Goal: Task Accomplishment & Management: Manage account settings

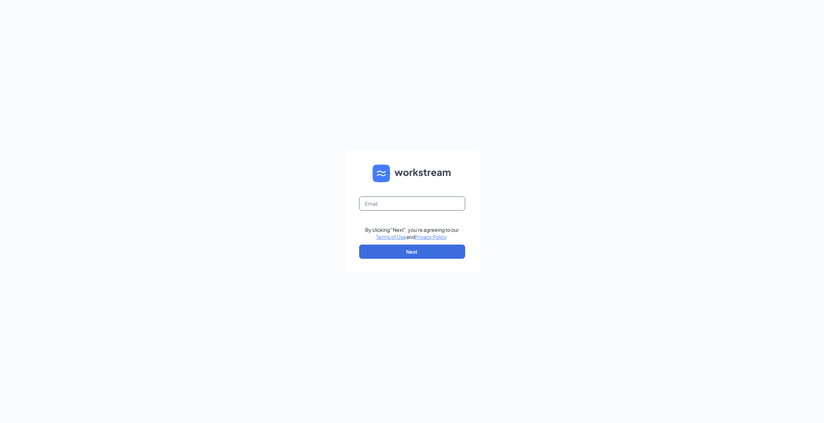
click at [371, 200] on input "text" at bounding box center [412, 203] width 106 height 14
type input "sk1905@smoothieking.com"
click at [402, 246] on button "Next" at bounding box center [412, 251] width 106 height 14
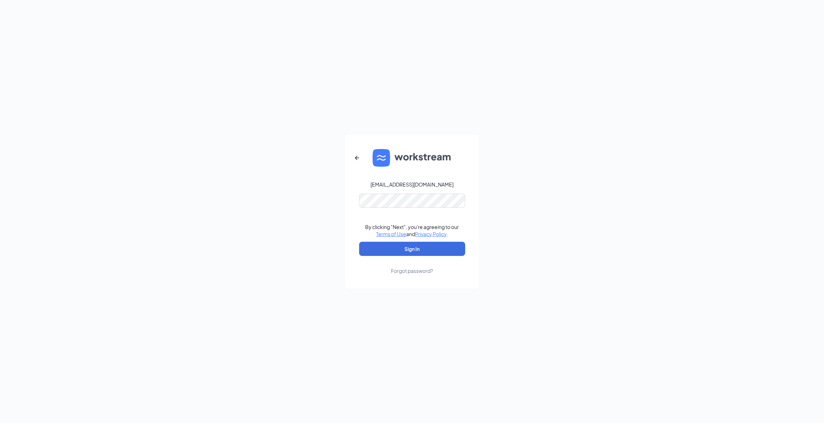
click at [450, 174] on form "sk1905@smoothieking.com By clicking "Next", you're agreeing to our Terms of Use…" at bounding box center [412, 211] width 134 height 153
click at [416, 249] on button "Sign In" at bounding box center [412, 248] width 106 height 14
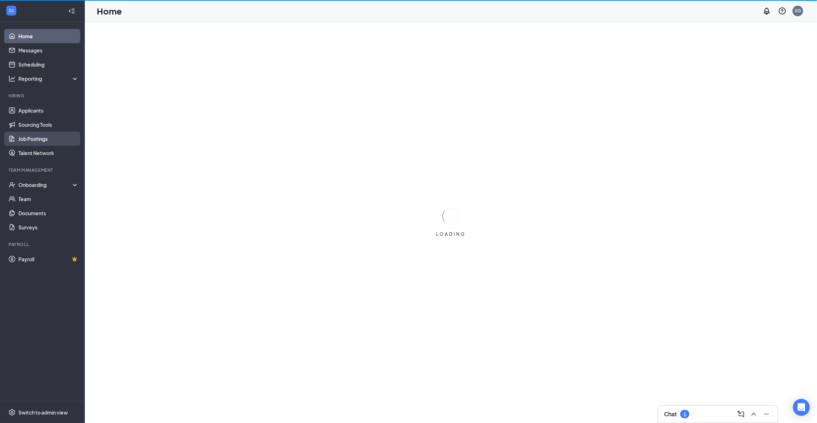
click at [40, 144] on link "Job Postings" at bounding box center [48, 139] width 60 height 14
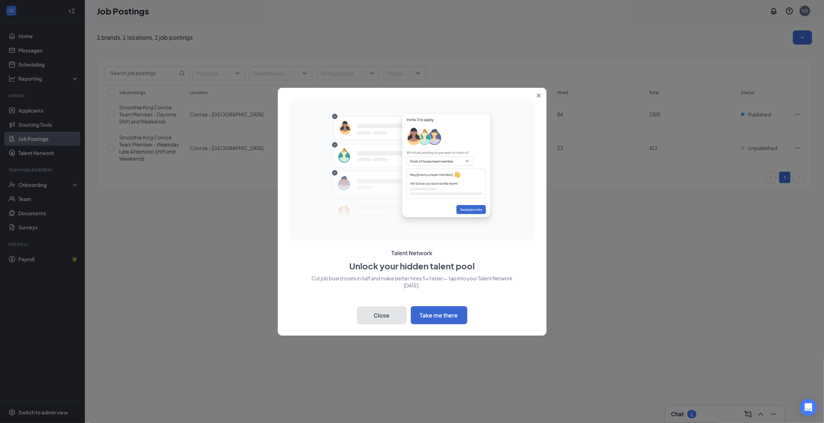
click at [395, 314] on button "Close" at bounding box center [381, 315] width 49 height 18
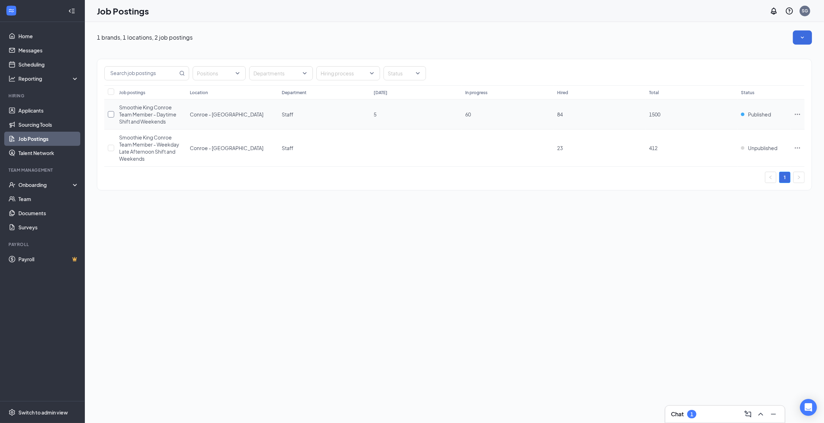
click at [110, 115] on input "checkbox" at bounding box center [111, 114] width 6 height 6
checkbox input "true"
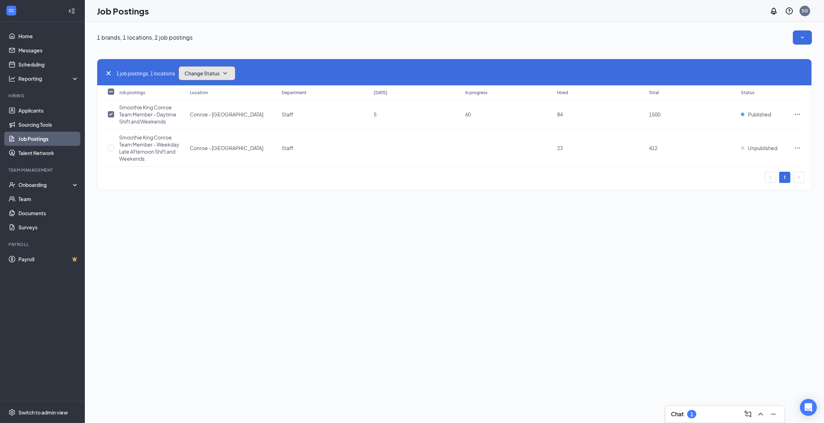
click at [204, 76] on button "Change Status" at bounding box center [207, 73] width 57 height 14
click at [217, 109] on div "Unpublish" at bounding box center [223, 108] width 85 height 16
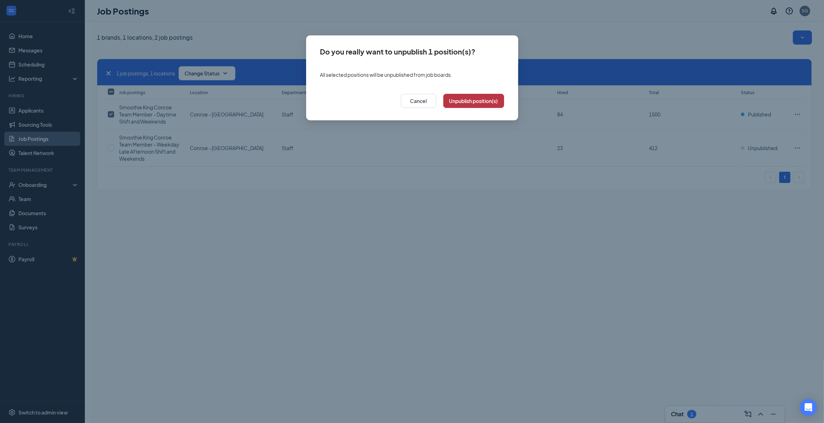
click at [451, 106] on button "Unpublish position(s)" at bounding box center [473, 101] width 61 height 14
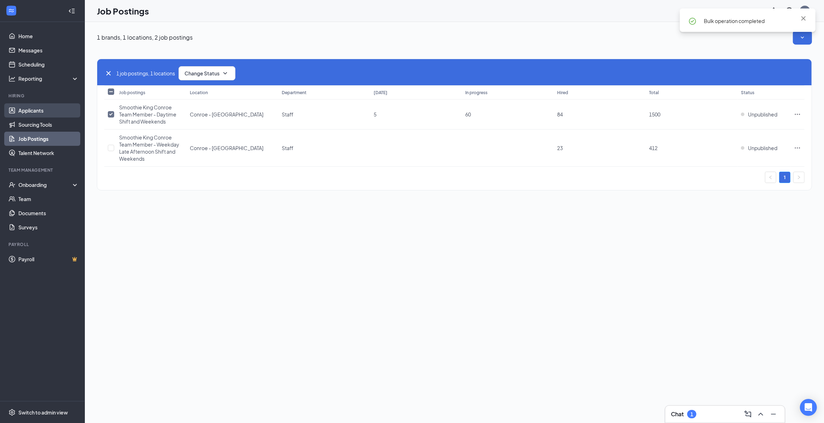
click at [35, 114] on link "Applicants" at bounding box center [48, 110] width 60 height 14
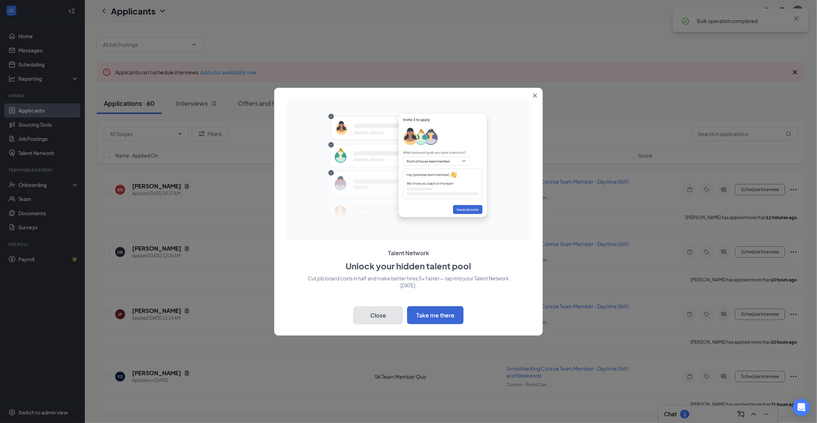
click at [368, 310] on button "Close" at bounding box center [378, 315] width 49 height 18
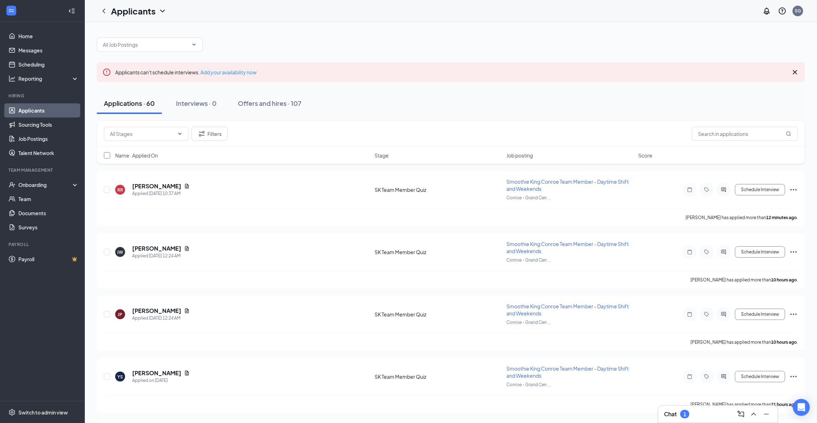
click at [105, 152] on input "checkbox" at bounding box center [107, 155] width 6 height 6
checkbox input "true"
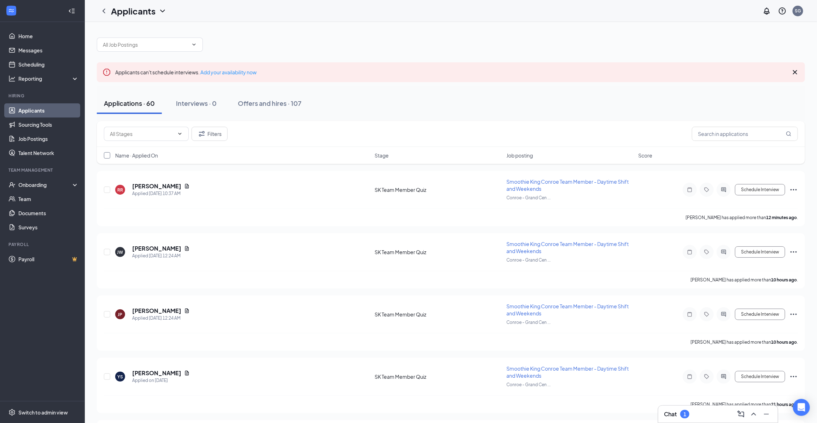
checkbox input "true"
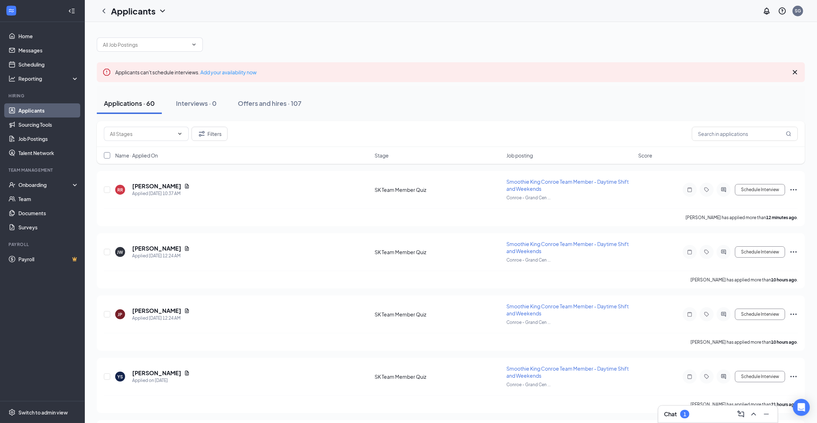
checkbox input "true"
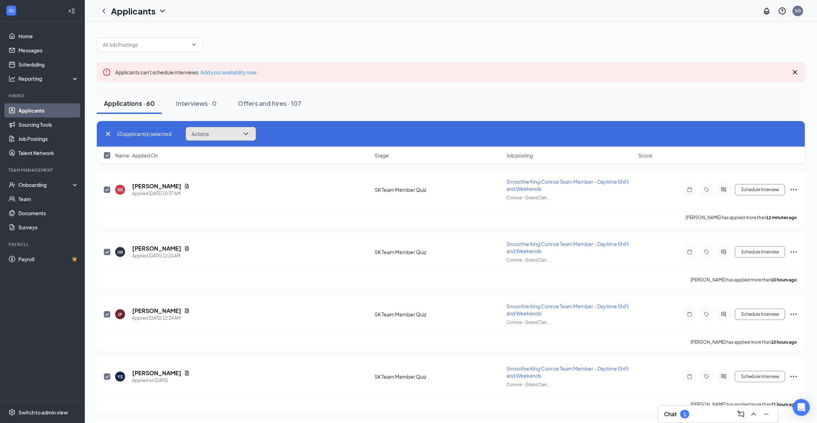
click at [248, 134] on icon "ChevronDown" at bounding box center [246, 133] width 5 height 3
click at [229, 238] on p "Reject" at bounding box center [222, 235] width 61 height 7
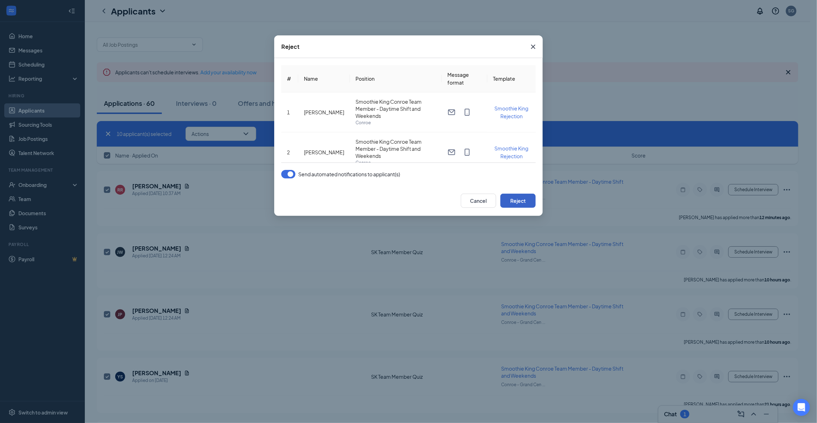
click at [506, 200] on button "Reject" at bounding box center [518, 200] width 35 height 14
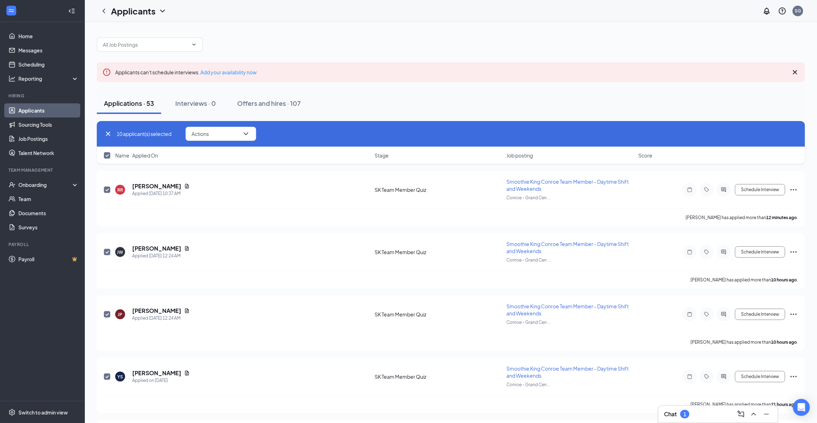
checkbox input "false"
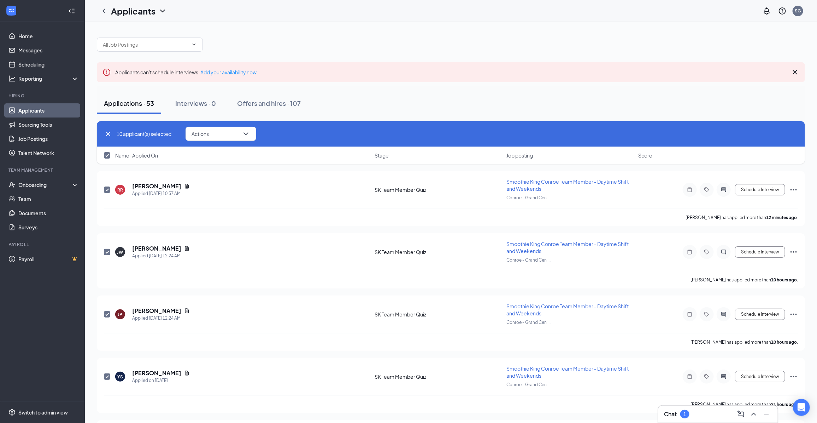
checkbox input "false"
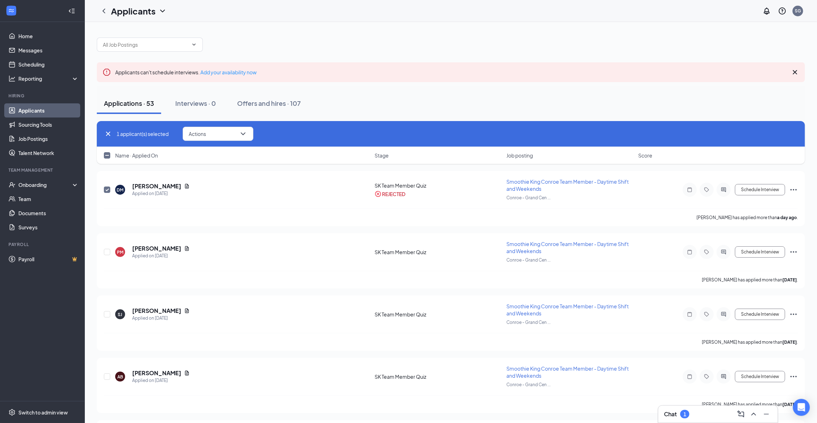
click at [108, 158] on input "checkbox" at bounding box center [107, 155] width 6 height 6
checkbox input "true"
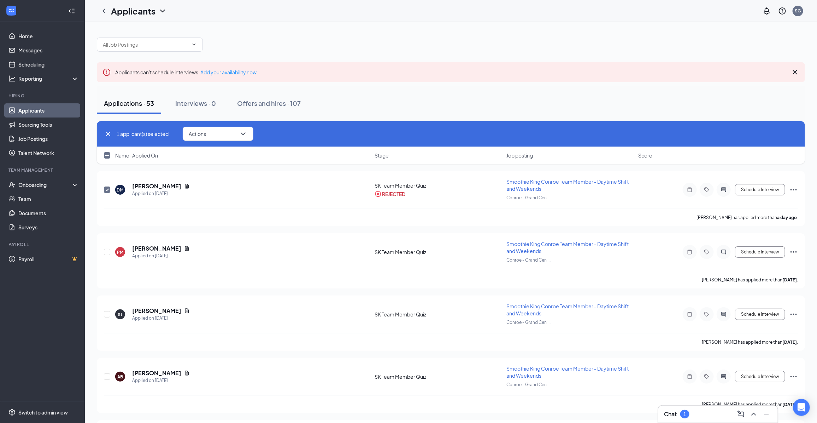
checkbox input "true"
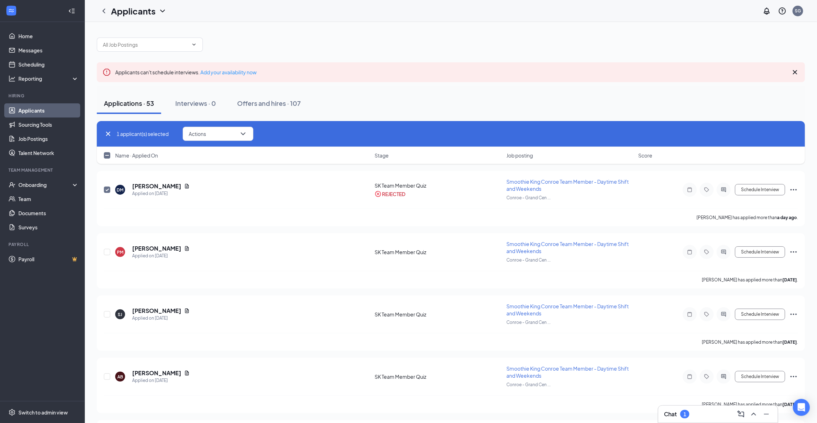
checkbox input "true"
click at [246, 132] on icon "ChevronDown" at bounding box center [246, 133] width 8 height 8
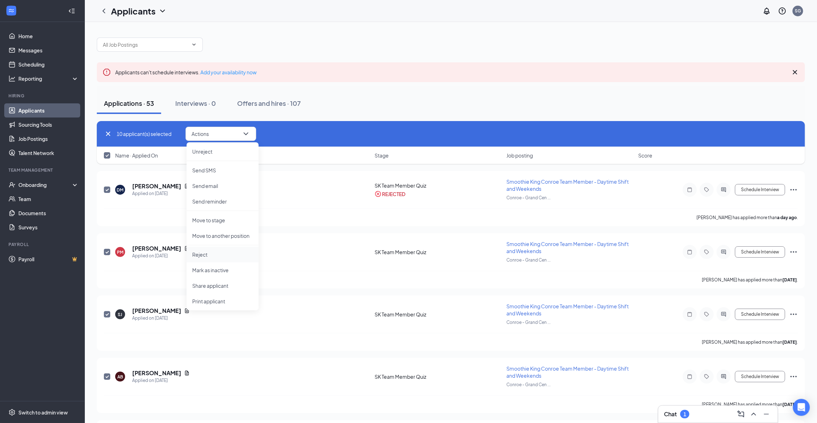
click at [214, 254] on p "Reject" at bounding box center [222, 254] width 61 height 7
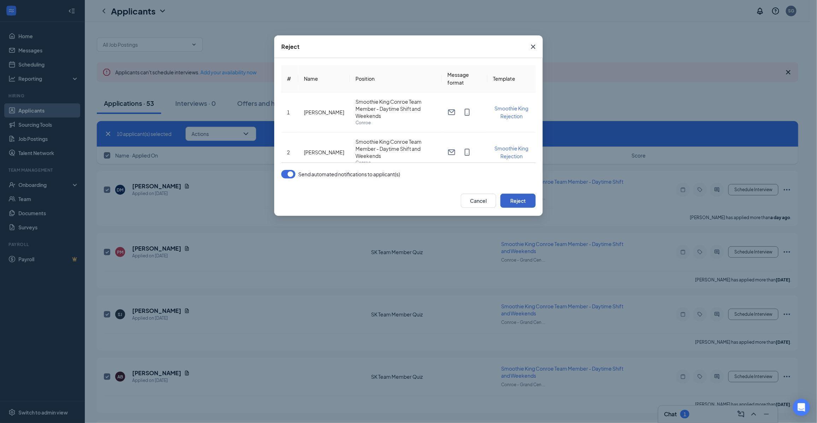
click at [524, 197] on button "Reject" at bounding box center [518, 200] width 35 height 14
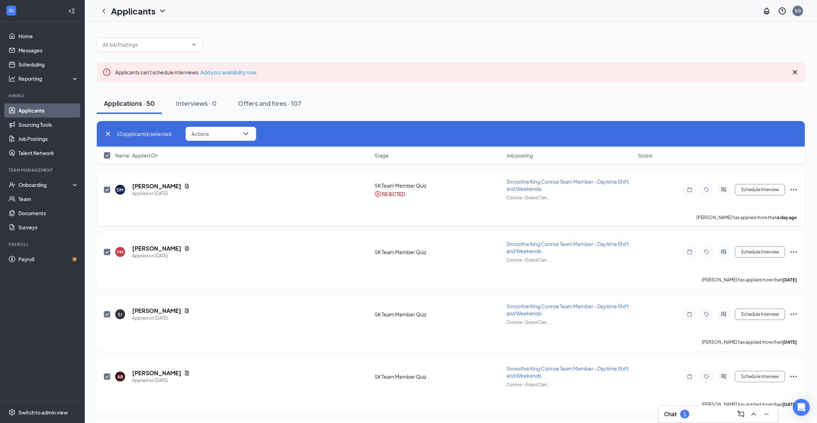
checkbox input "false"
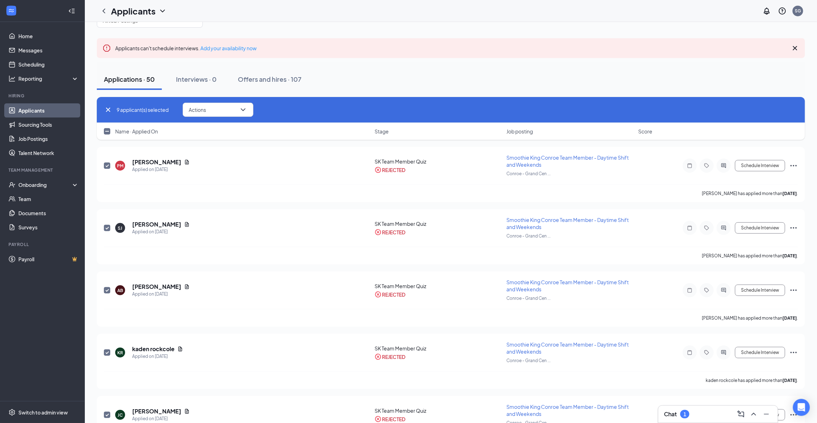
checkbox input "false"
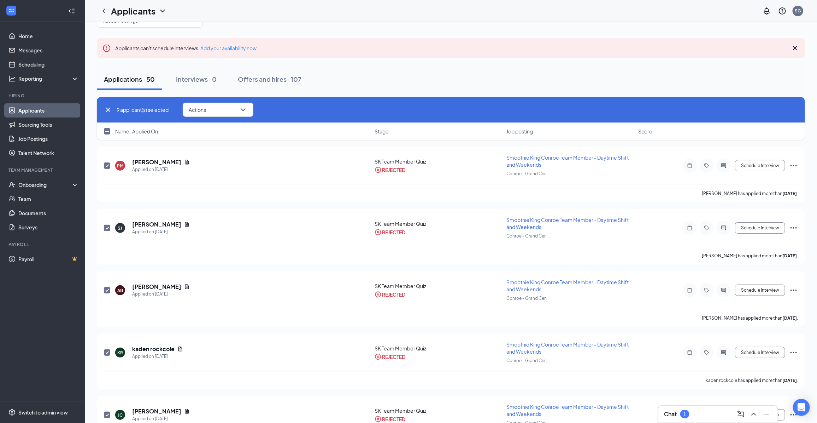
checkbox input "false"
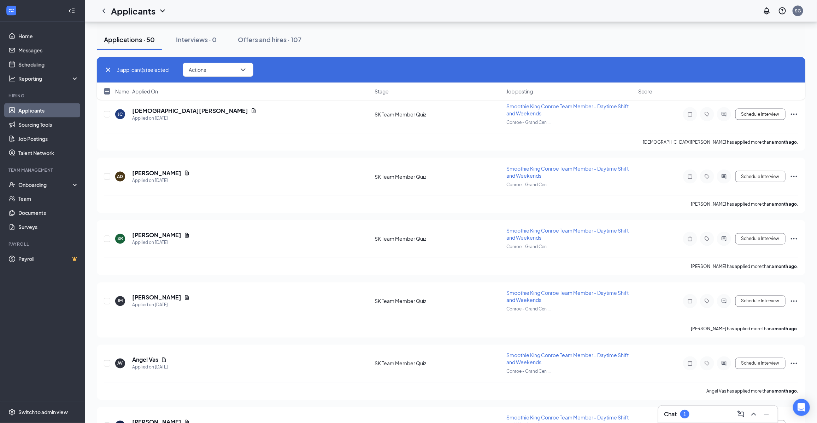
scroll to position [2293, 0]
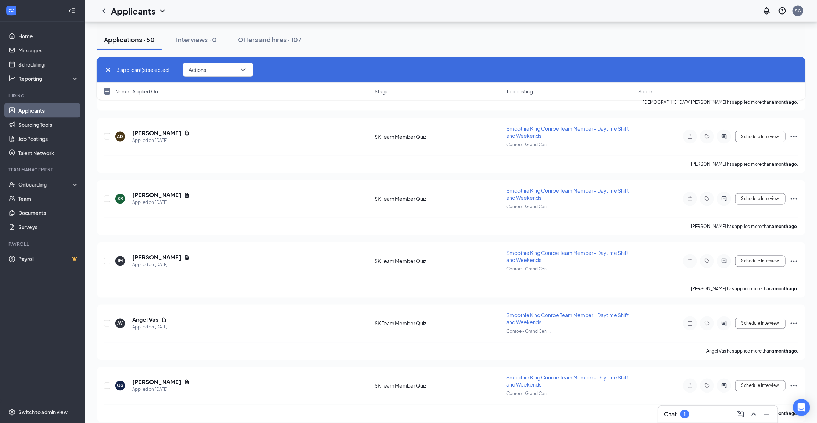
click at [106, 88] on div at bounding box center [107, 91] width 7 height 7
click at [106, 93] on input "checkbox" at bounding box center [107, 91] width 6 height 6
checkbox input "true"
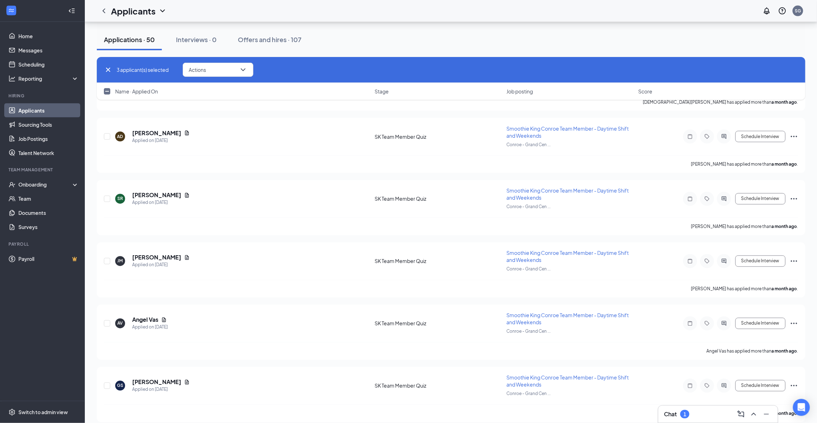
checkbox input "true"
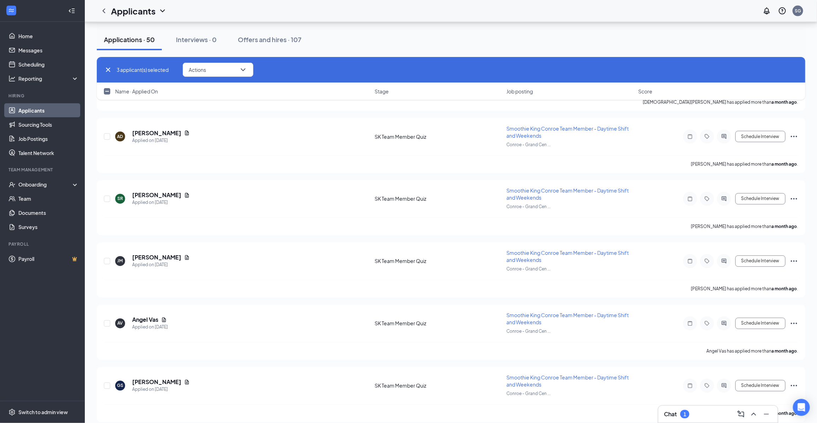
checkbox input "true"
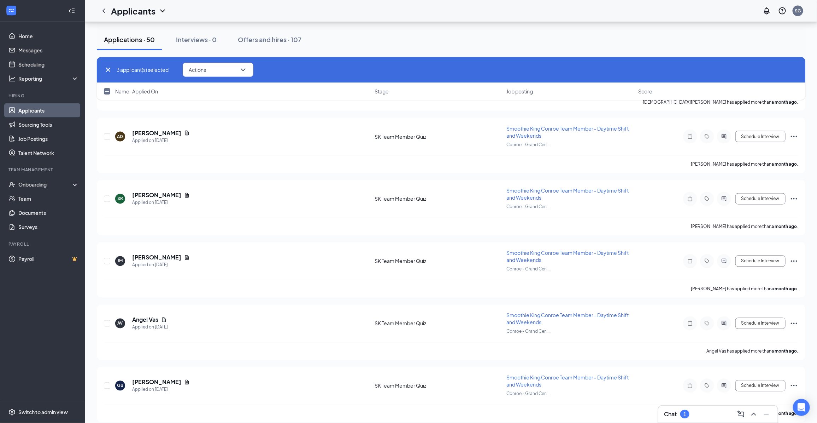
checkbox input "true"
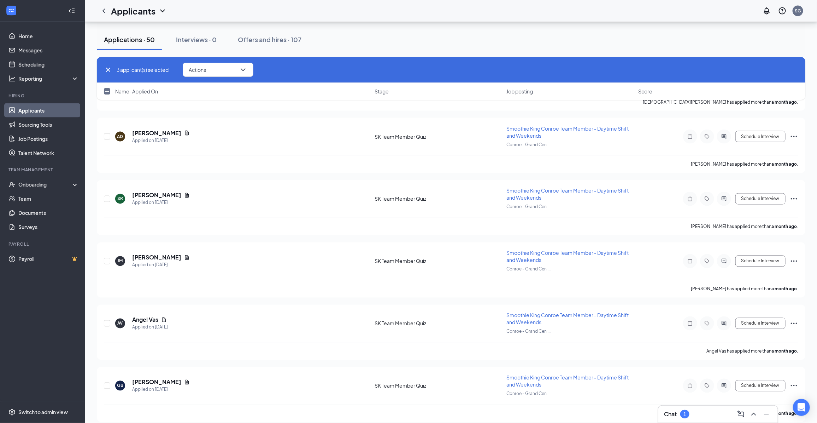
checkbox input "true"
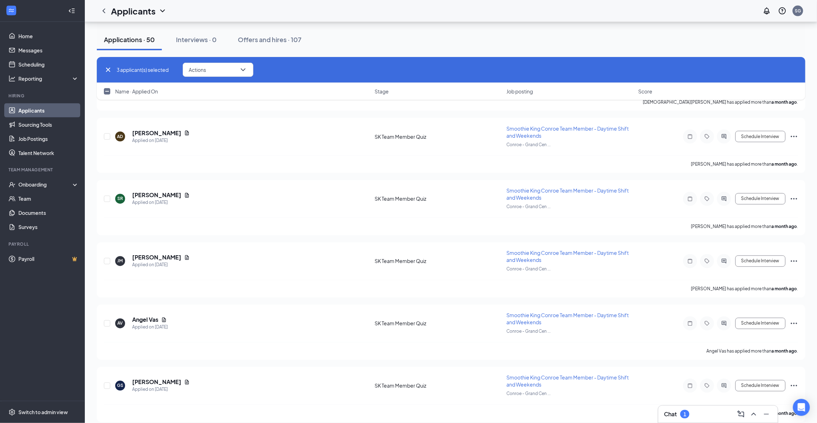
checkbox input "true"
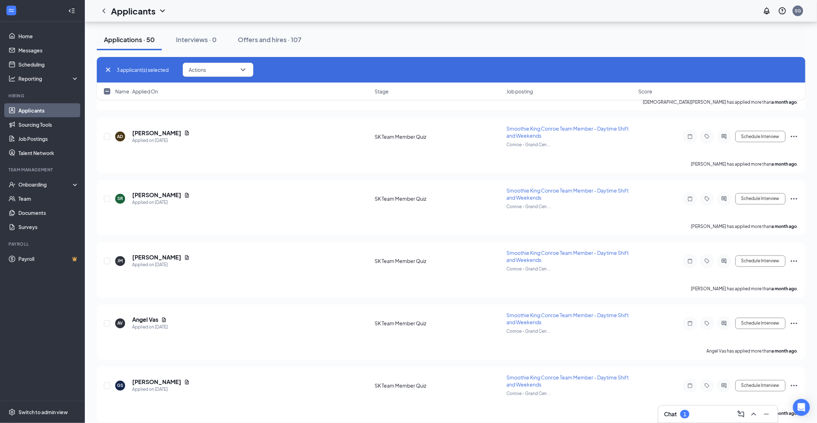
checkbox input "true"
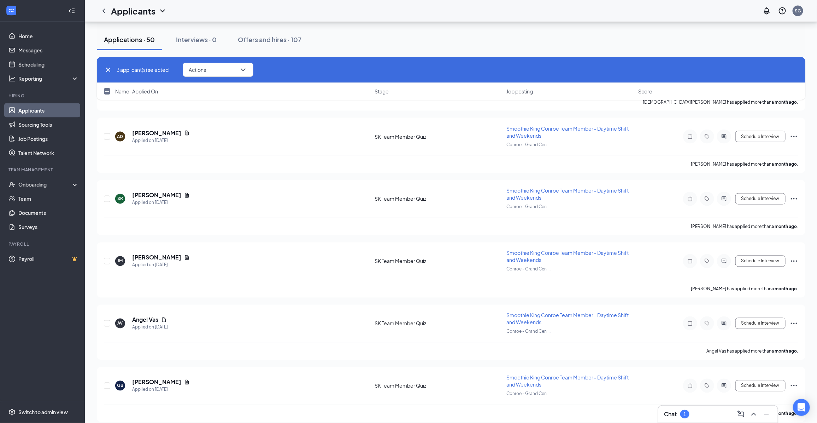
checkbox input "true"
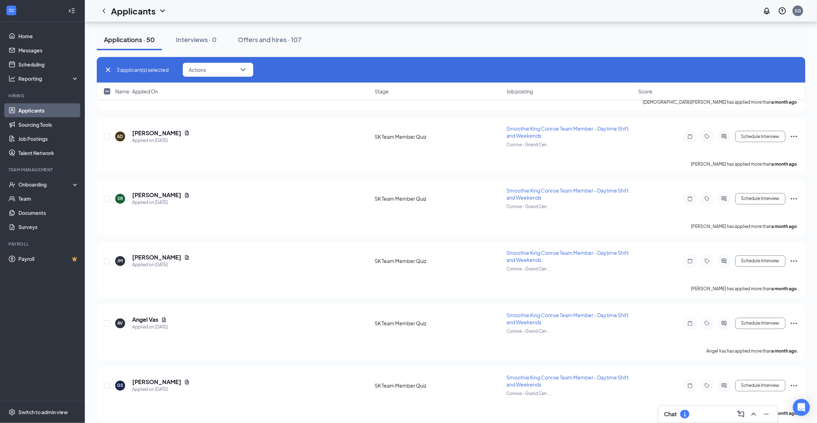
checkbox input "true"
click at [245, 71] on icon "ChevronDown" at bounding box center [246, 69] width 8 height 8
click at [216, 190] on p "Reject" at bounding box center [222, 189] width 61 height 7
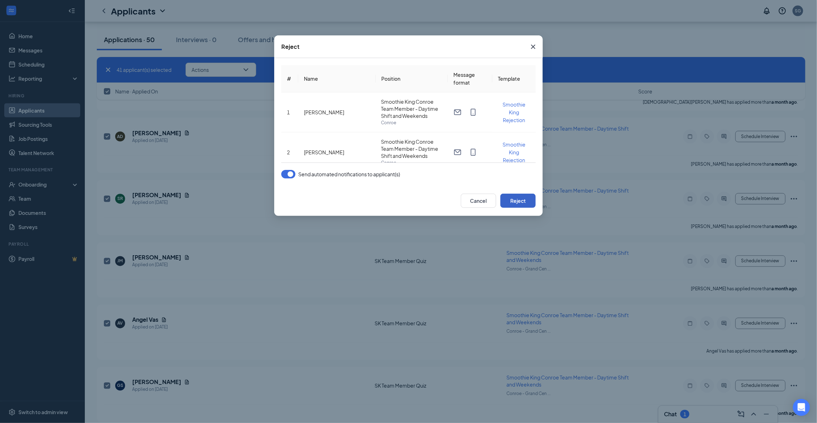
click at [512, 200] on button "Reject" at bounding box center [518, 200] width 35 height 14
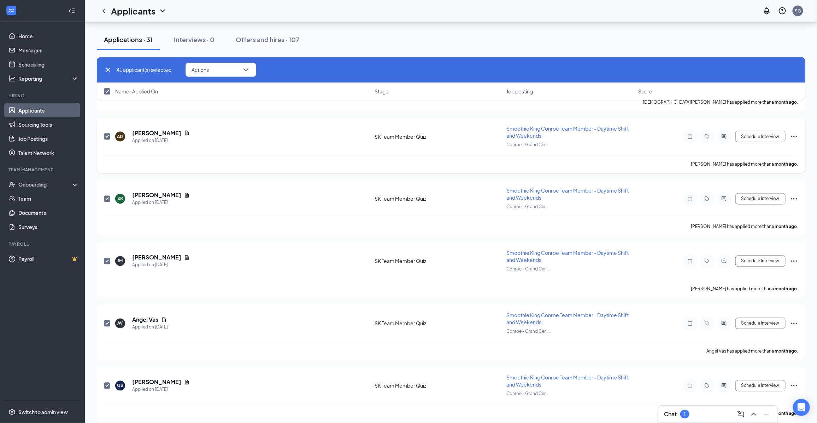
checkbox input "false"
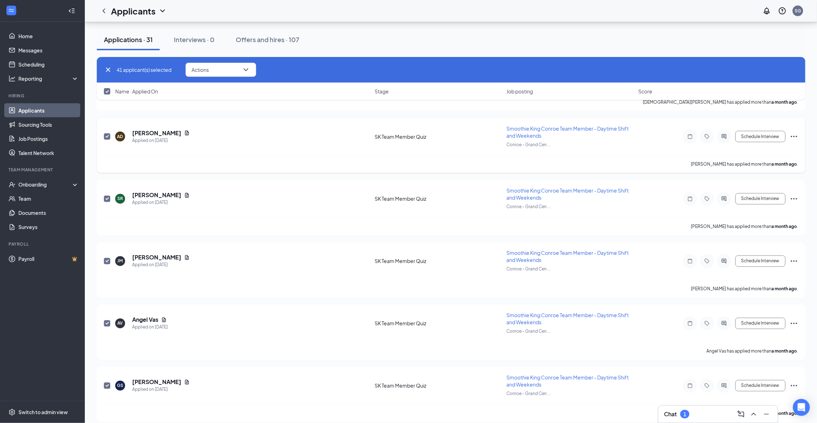
checkbox input "false"
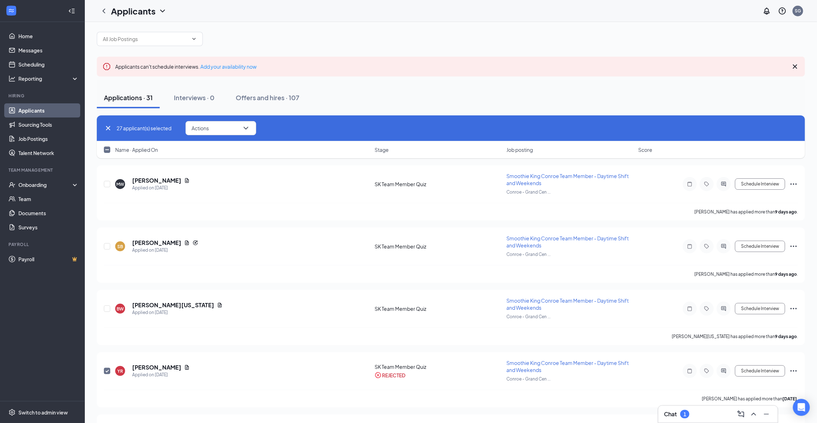
scroll to position [0, 0]
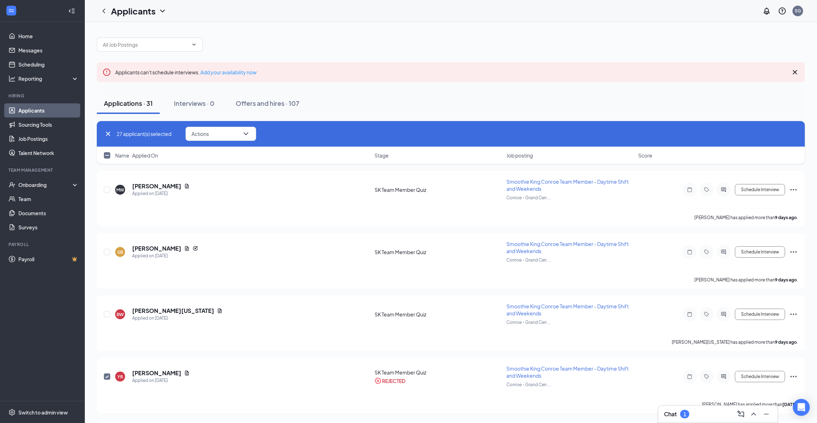
click at [107, 158] on input "checkbox" at bounding box center [107, 155] width 6 height 6
checkbox input "true"
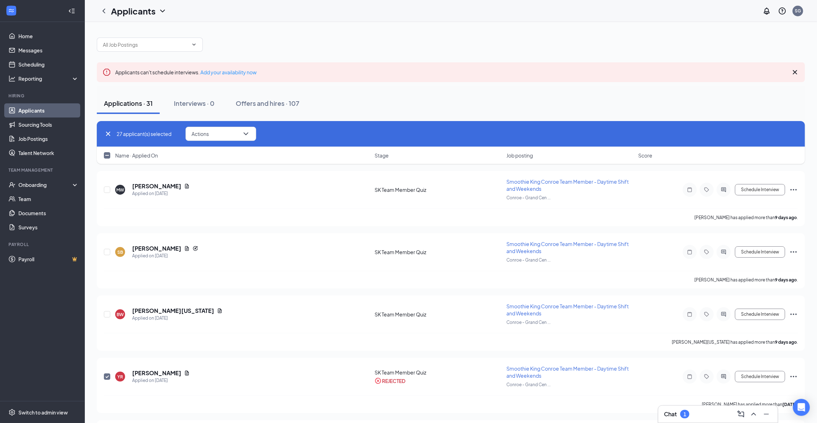
checkbox input "true"
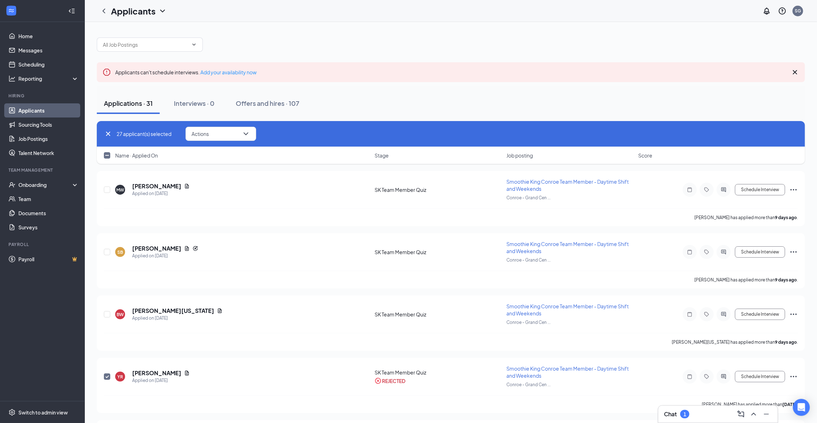
checkbox input "true"
click at [106, 157] on input "checkbox" at bounding box center [107, 155] width 6 height 6
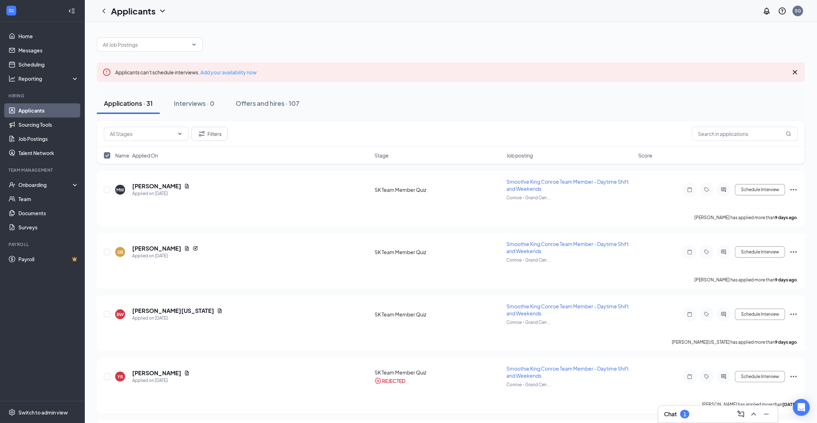
checkbox input "false"
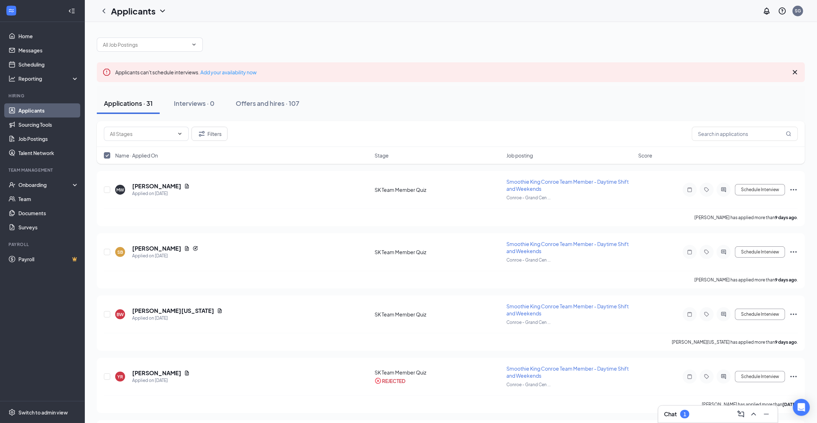
checkbox input "false"
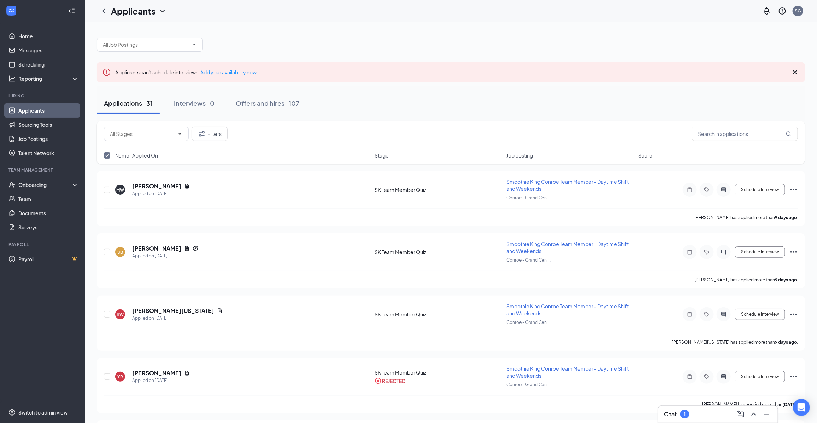
checkbox input "false"
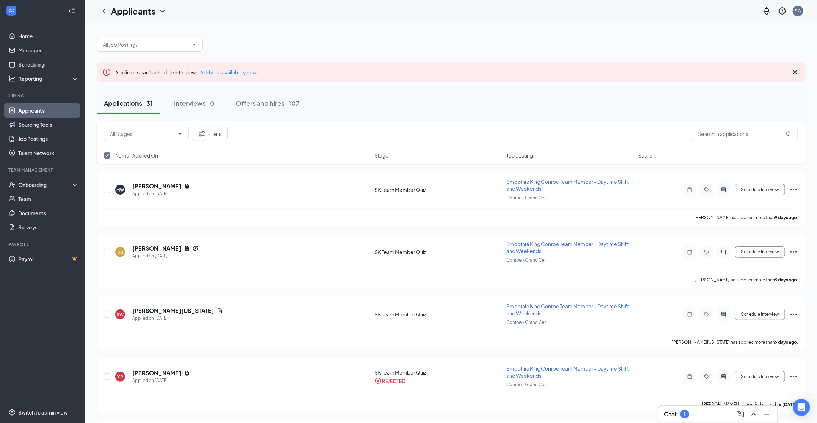
checkbox input "false"
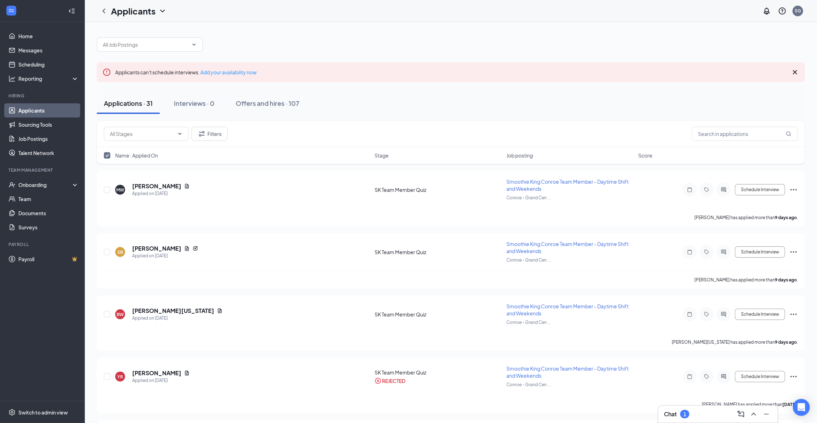
checkbox input "false"
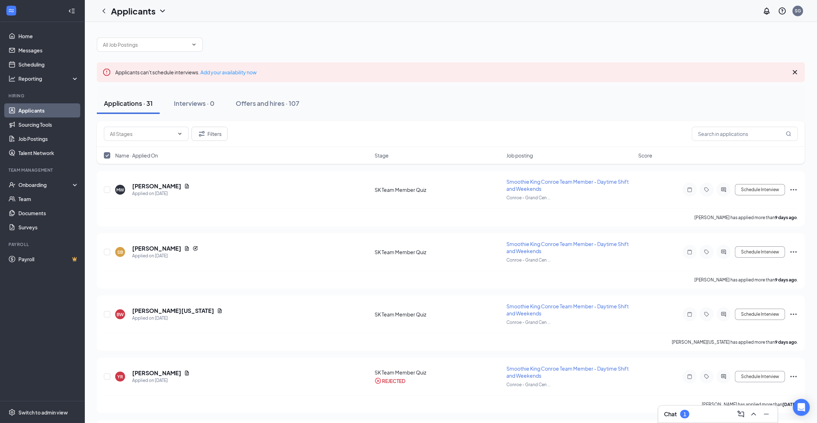
checkbox input "false"
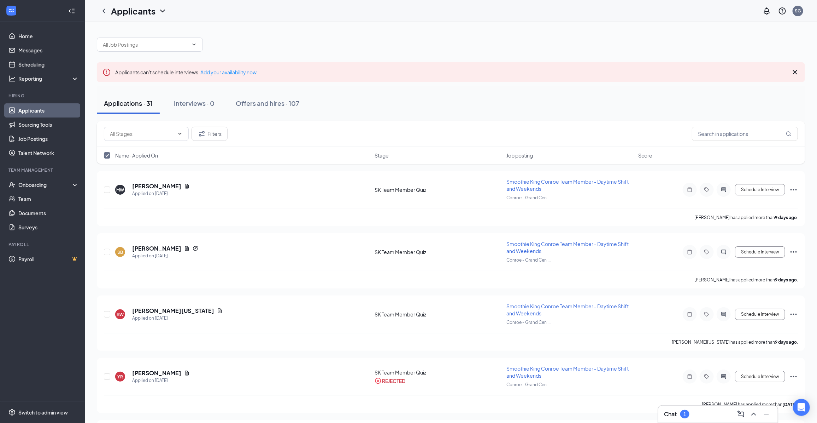
checkbox input "false"
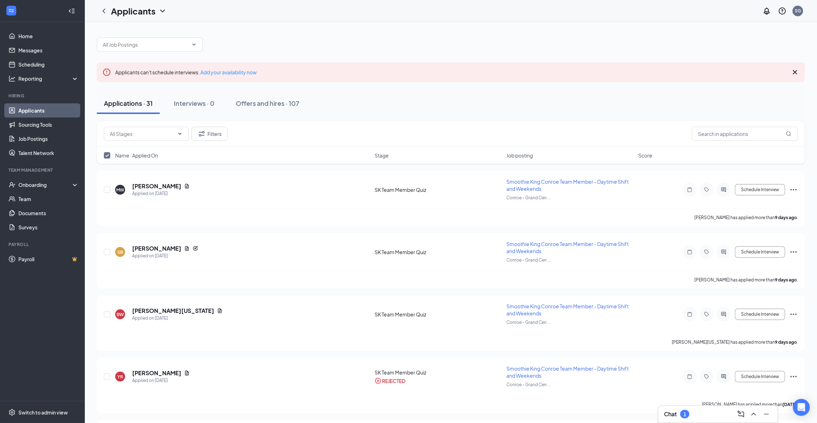
checkbox input "false"
click at [106, 157] on input "checkbox" at bounding box center [107, 155] width 6 height 6
checkbox input "true"
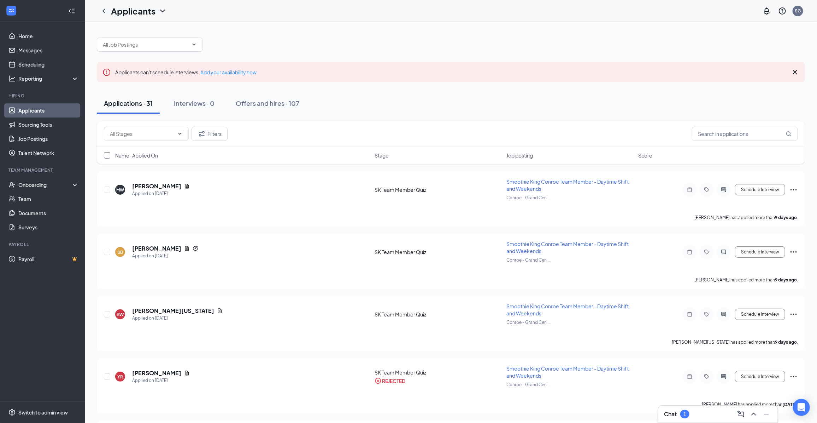
checkbox input "true"
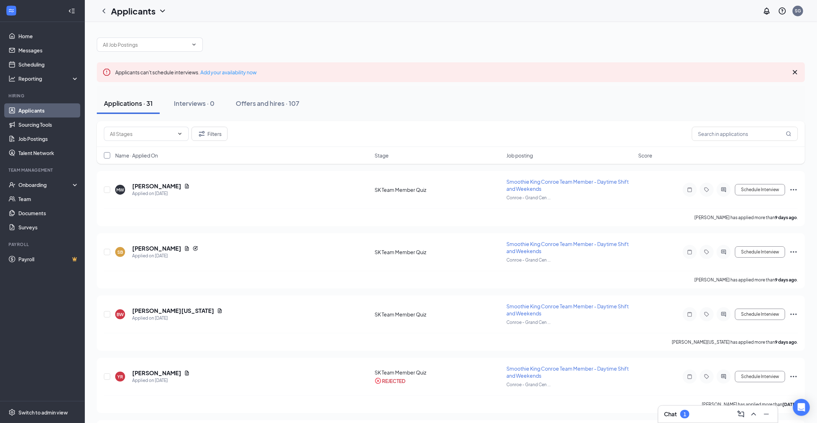
checkbox input "true"
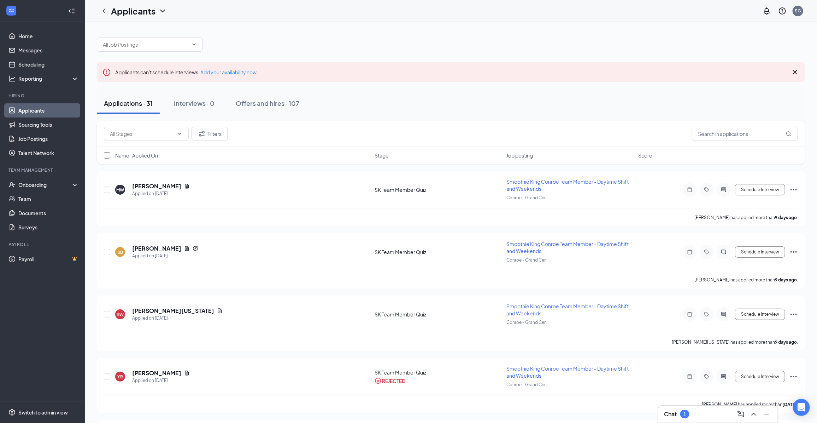
checkbox input "true"
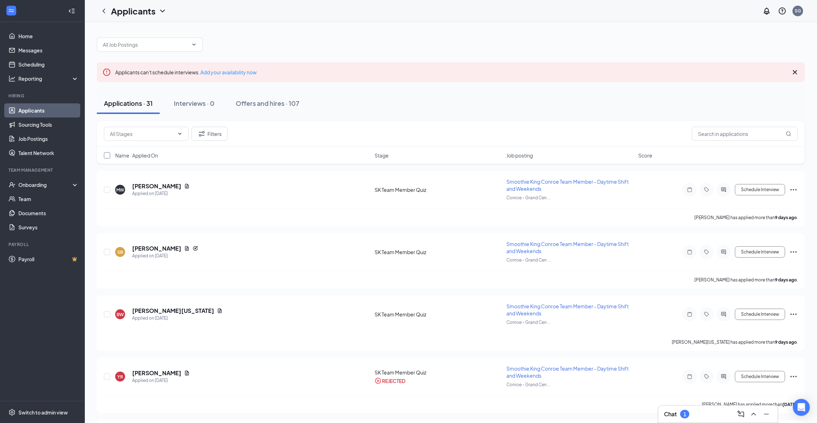
checkbox input "true"
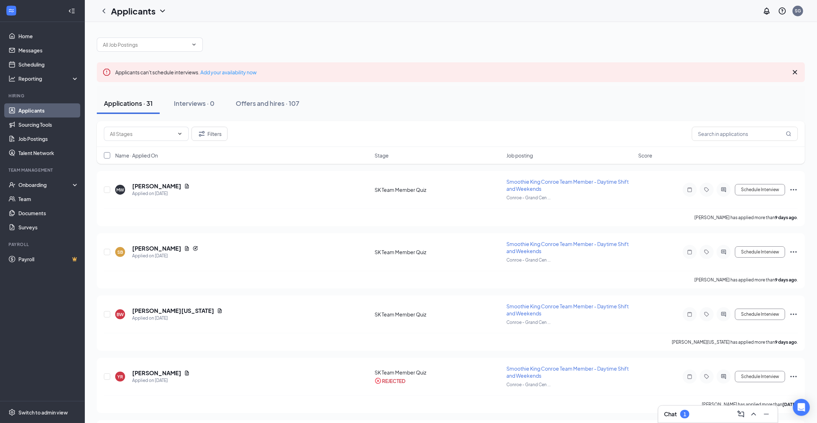
checkbox input "true"
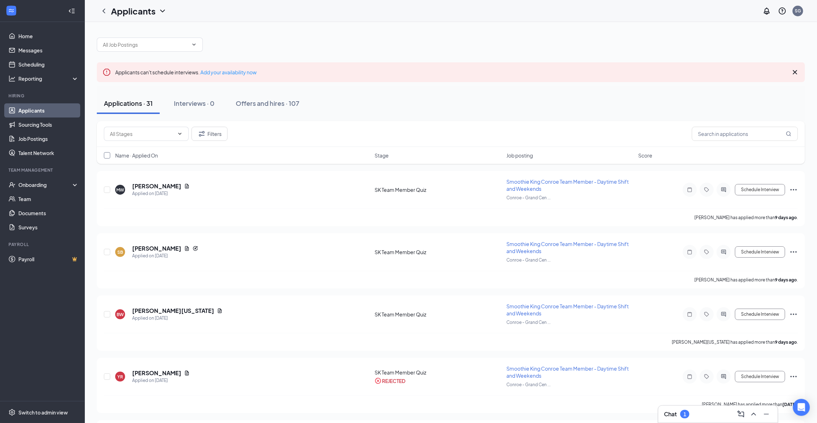
checkbox input "true"
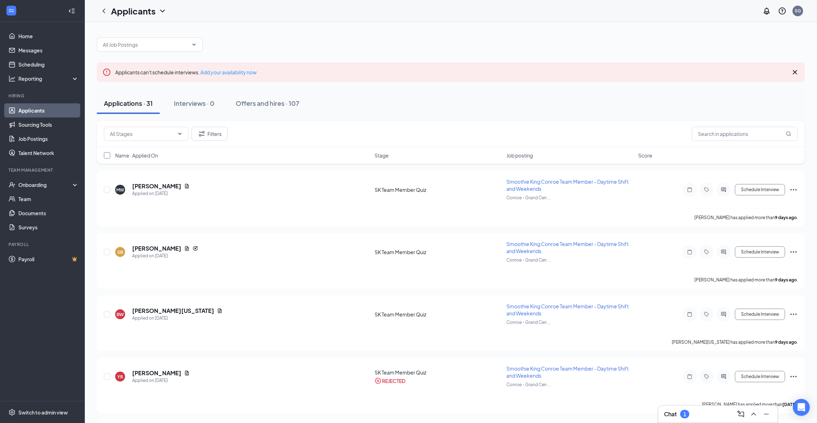
checkbox input "true"
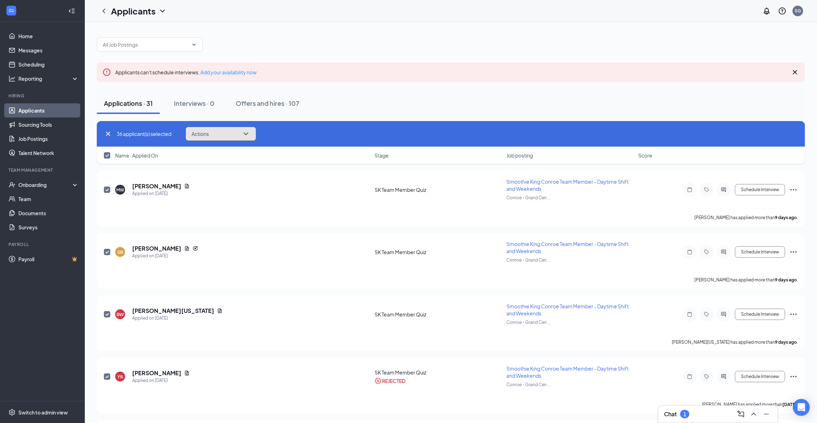
click at [221, 136] on button "Actions" at bounding box center [221, 134] width 71 height 14
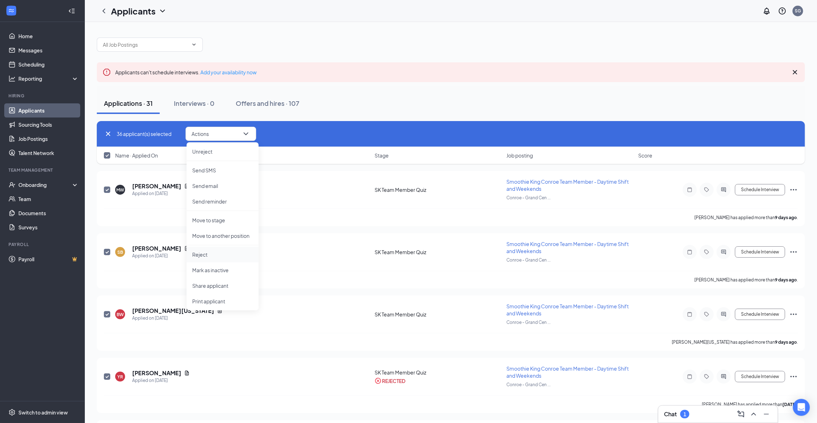
click at [210, 254] on p "Reject" at bounding box center [222, 254] width 61 height 7
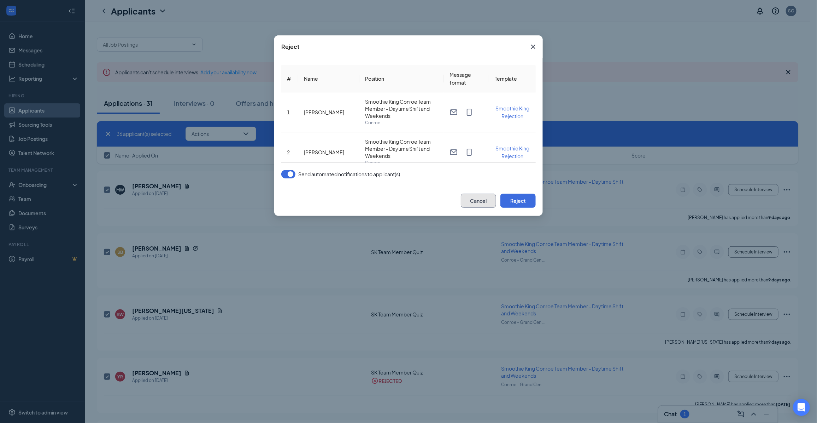
click at [487, 206] on button "Cancel" at bounding box center [478, 200] width 35 height 14
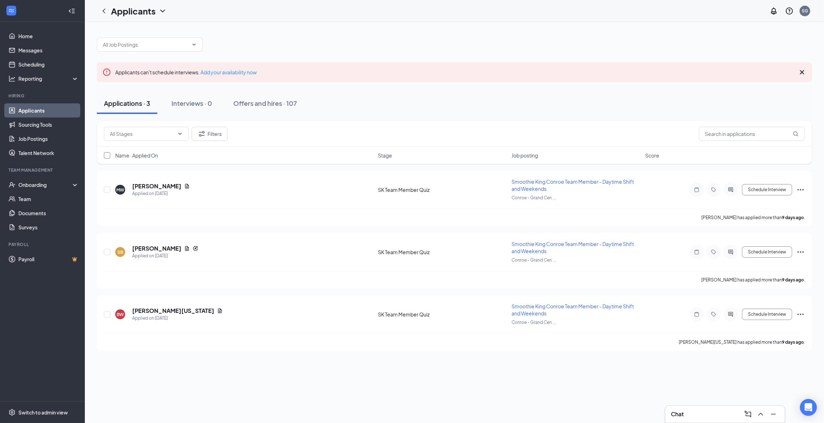
click at [108, 157] on input "checkbox" at bounding box center [107, 155] width 6 height 6
checkbox input "true"
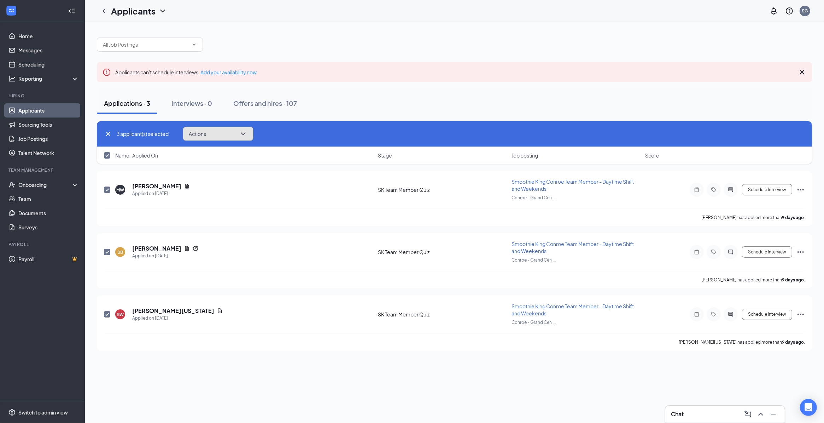
click at [236, 140] on button "Actions" at bounding box center [218, 134] width 71 height 14
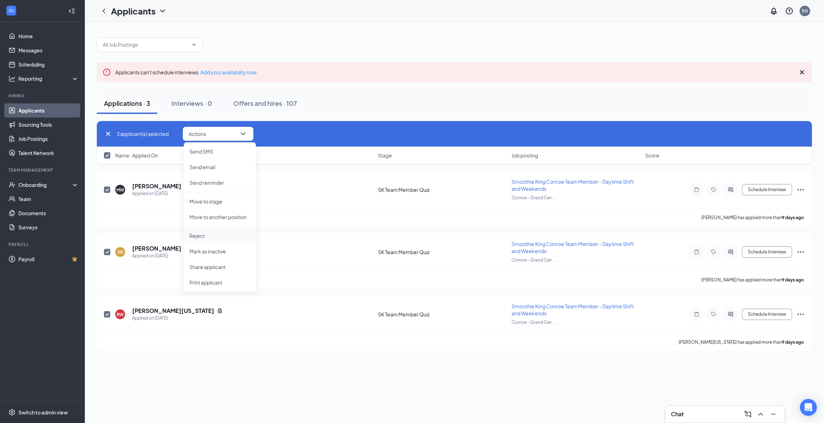
click at [222, 235] on p "Reject" at bounding box center [220, 235] width 61 height 7
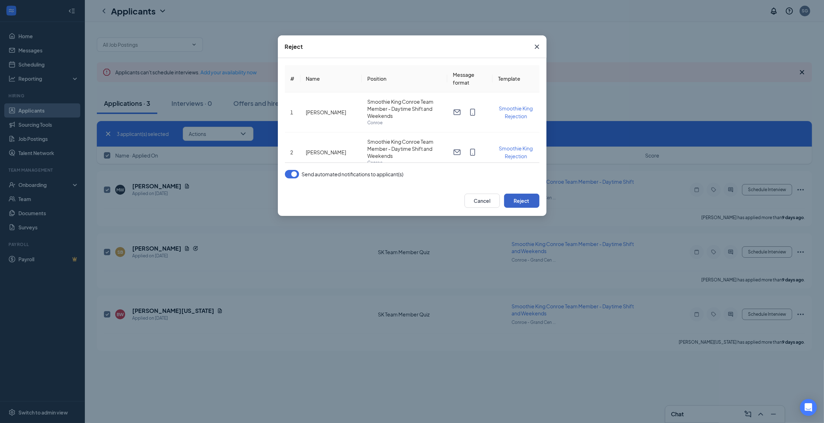
click at [524, 196] on button "Reject" at bounding box center [521, 200] width 35 height 14
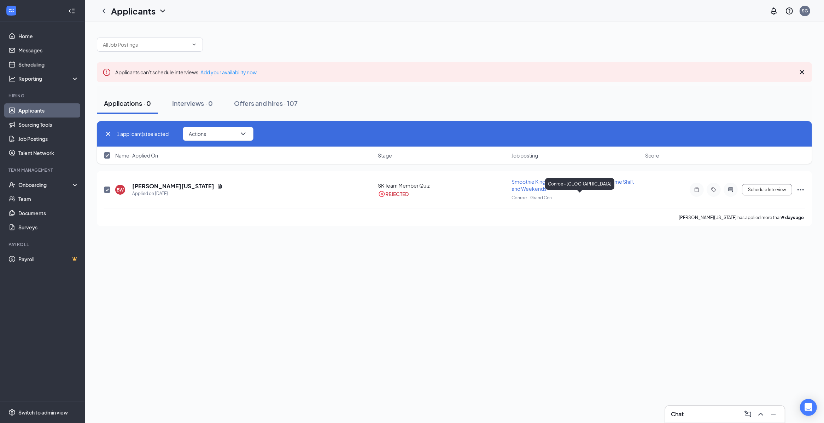
checkbox input "false"
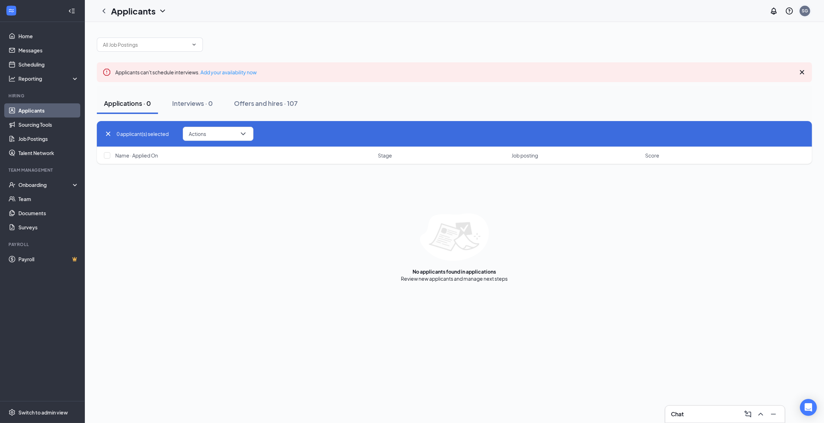
click at [803, 16] on div "SG" at bounding box center [805, 11] width 14 height 14
click at [774, 101] on li "Log out" at bounding box center [769, 108] width 85 height 14
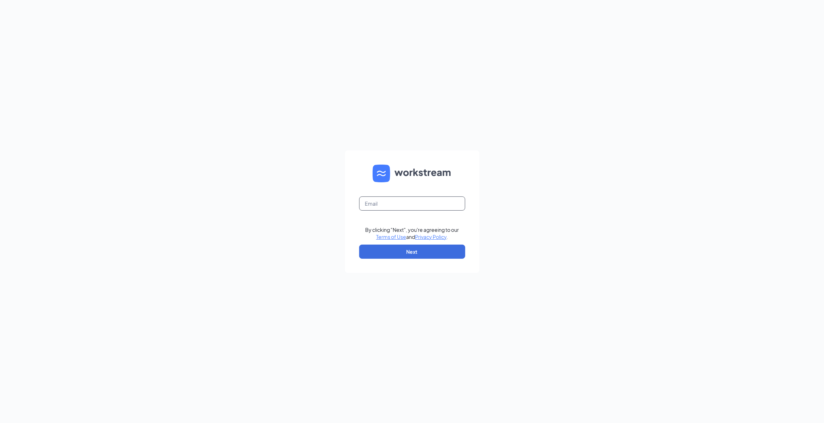
click at [408, 202] on input "text" at bounding box center [412, 203] width 106 height 14
click at [486, 157] on div "By clicking "Next", you're agreeing to our Terms of Use and Privacy Policy . Ne…" at bounding box center [412, 211] width 824 height 423
